Goal: Transaction & Acquisition: Purchase product/service

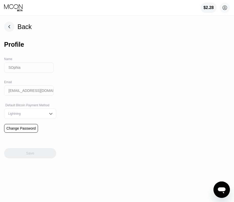
drag, startPoint x: 12, startPoint y: 25, endPoint x: 107, endPoint y: 9, distance: 96.4
click at [12, 25] on rect at bounding box center [9, 27] width 10 height 10
click at [21, 7] on icon at bounding box center [13, 6] width 18 height 5
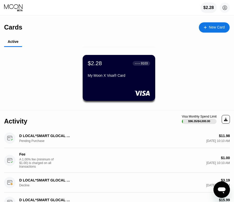
click at [209, 6] on div "$2.28" at bounding box center [208, 7] width 11 height 5
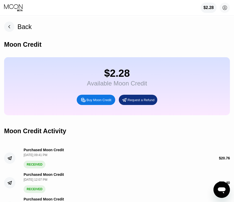
click at [99, 102] on div "Buy Moon Credit" at bounding box center [98, 100] width 25 height 4
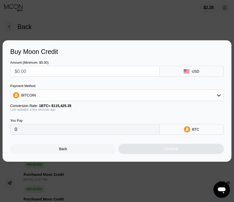
click at [27, 72] on input "text" at bounding box center [85, 71] width 140 height 10
type input "$26"
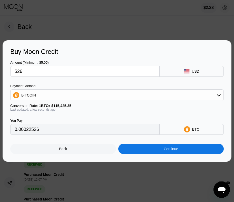
type input "0.00022526"
type input "$26"
click at [49, 98] on div "BITCOIN" at bounding box center [117, 95] width 213 height 10
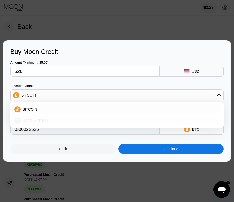
drag, startPoint x: 23, startPoint y: 121, endPoint x: 26, endPoint y: 126, distance: 5.7
click at [23, 121] on span "USDT on TRON" at bounding box center [36, 120] width 26 height 4
type input "26.26"
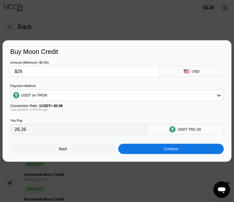
drag, startPoint x: 24, startPoint y: 71, endPoint x: -5, endPoint y: 67, distance: 29.3
click at [0, 67] on html "$2.28 SOphia [EMAIL_ADDRESS][DOMAIN_NAME]  Home Settings Support Careers About…" at bounding box center [117, 101] width 234 height 202
click at [164, 150] on div "Continue" at bounding box center [170, 149] width 14 height 4
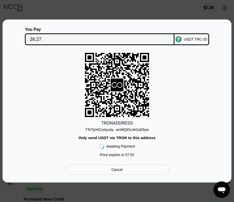
drag, startPoint x: 126, startPoint y: 129, endPoint x: 95, endPoint y: 11, distance: 122.4
click at [126, 129] on div "TTsTjzHCzotyu4y...wnMQiDvJeGxE6yw" at bounding box center [117, 129] width 64 height 4
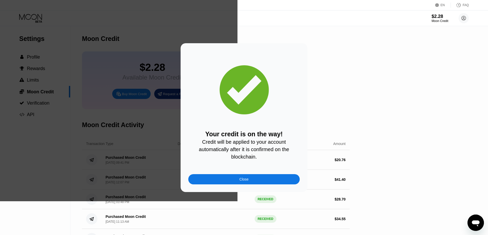
click at [237, 185] on div "Close" at bounding box center [243, 179] width 111 height 10
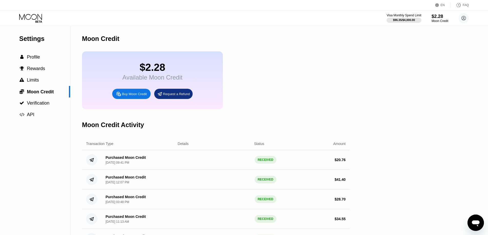
click at [33, 18] on icon at bounding box center [31, 18] width 24 height 9
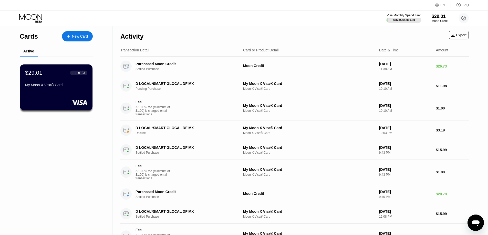
click at [54, 83] on div "$29.01 ● ● ● ● 9103 My Moon X Visa® Card" at bounding box center [56, 79] width 62 height 19
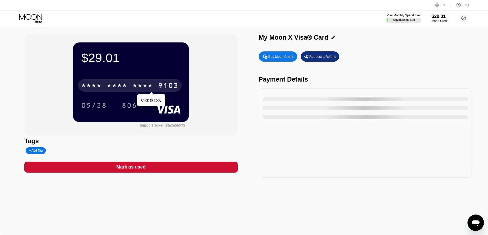
click at [157, 81] on div "* * * * * * * * * * * * 9103" at bounding box center [129, 85] width 103 height 13
